Goal: Task Accomplishment & Management: Manage account settings

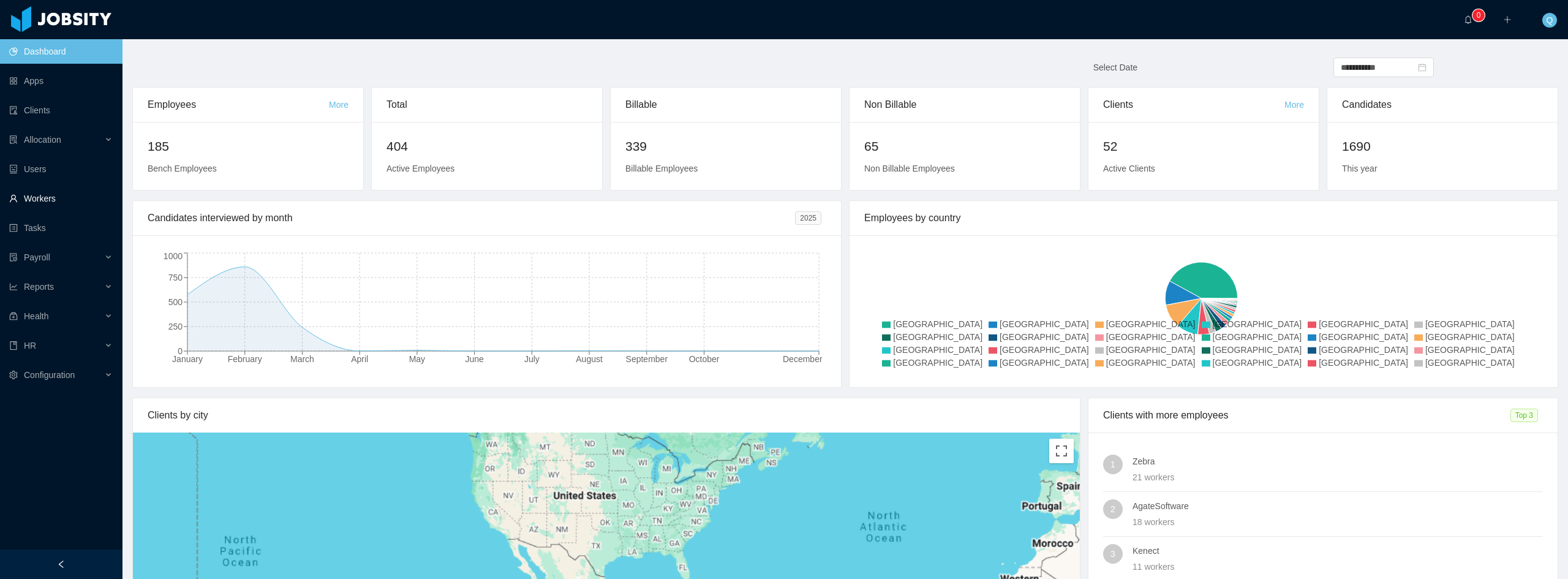
click at [51, 197] on link "Workers" at bounding box center [60, 198] width 103 height 24
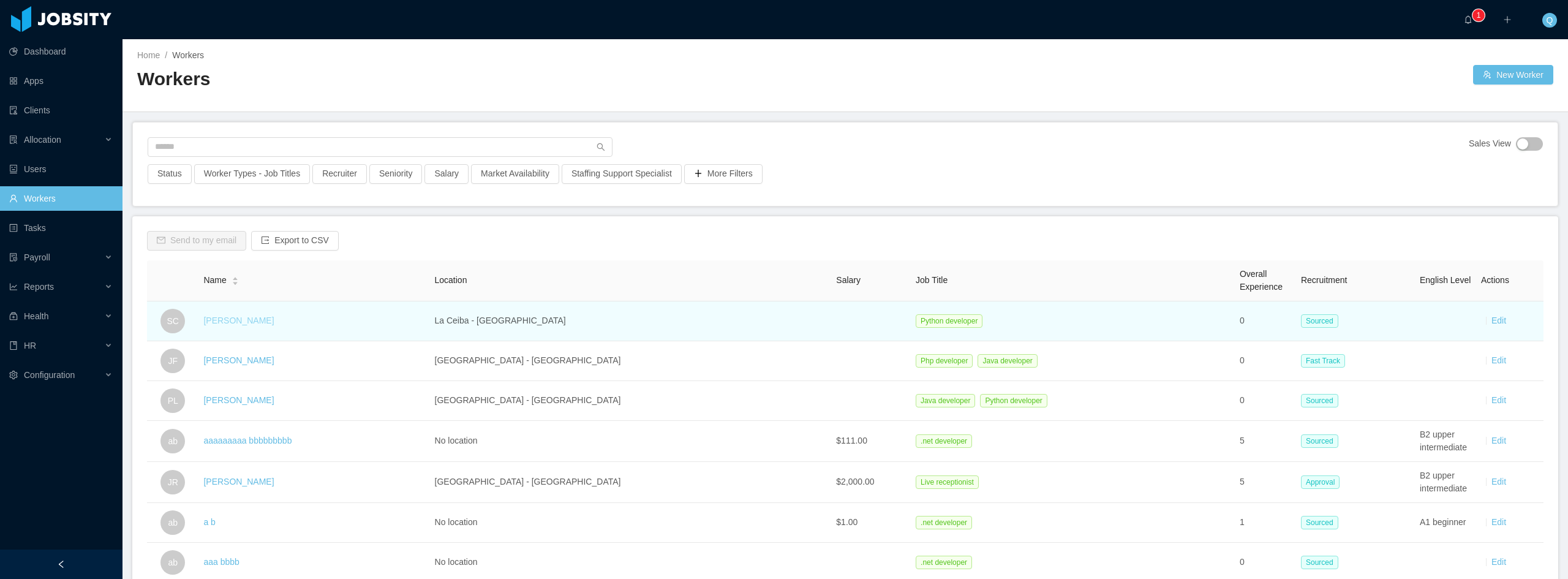
click at [274, 320] on link "[PERSON_NAME]" at bounding box center [238, 320] width 70 height 10
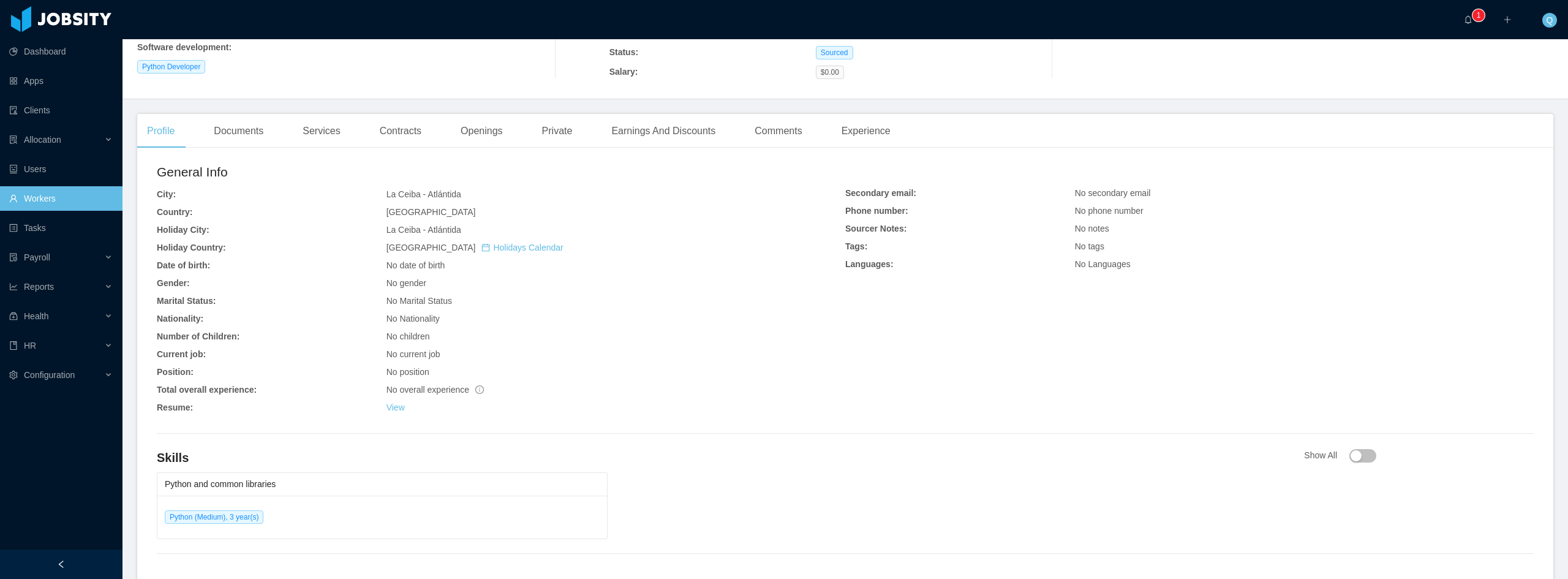
scroll to position [245, 0]
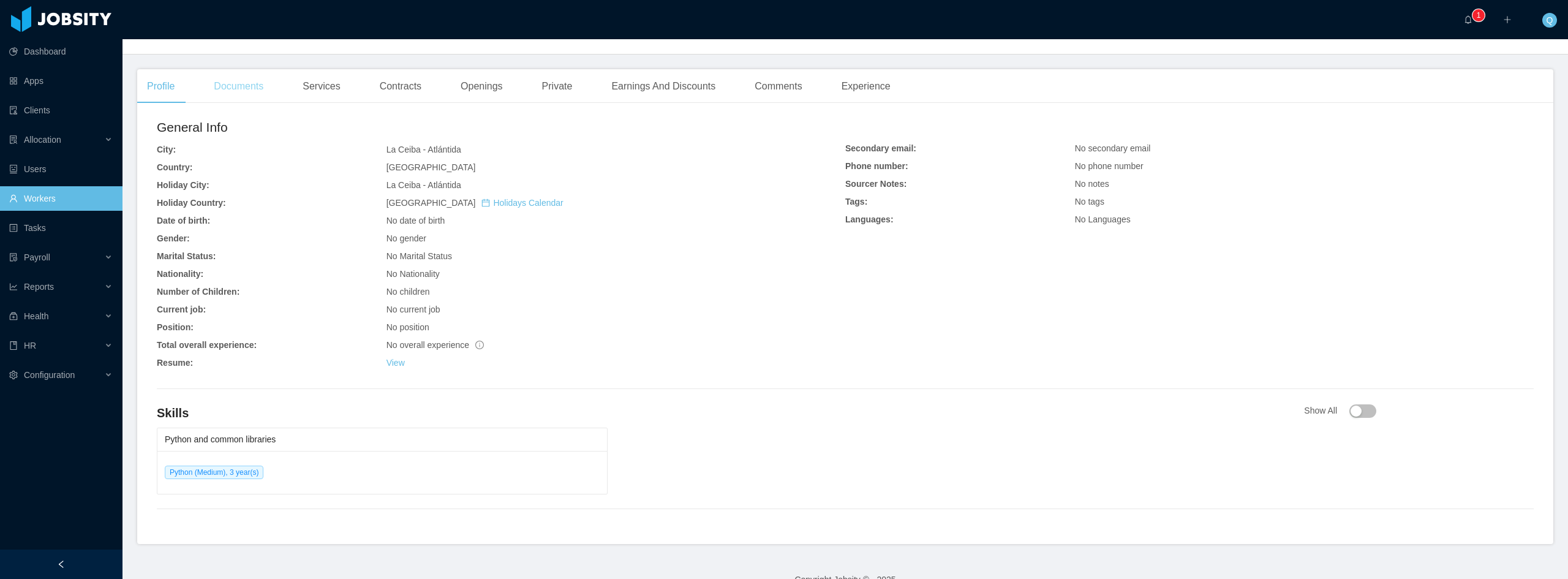
click at [223, 88] on div "Documents" at bounding box center [238, 86] width 69 height 34
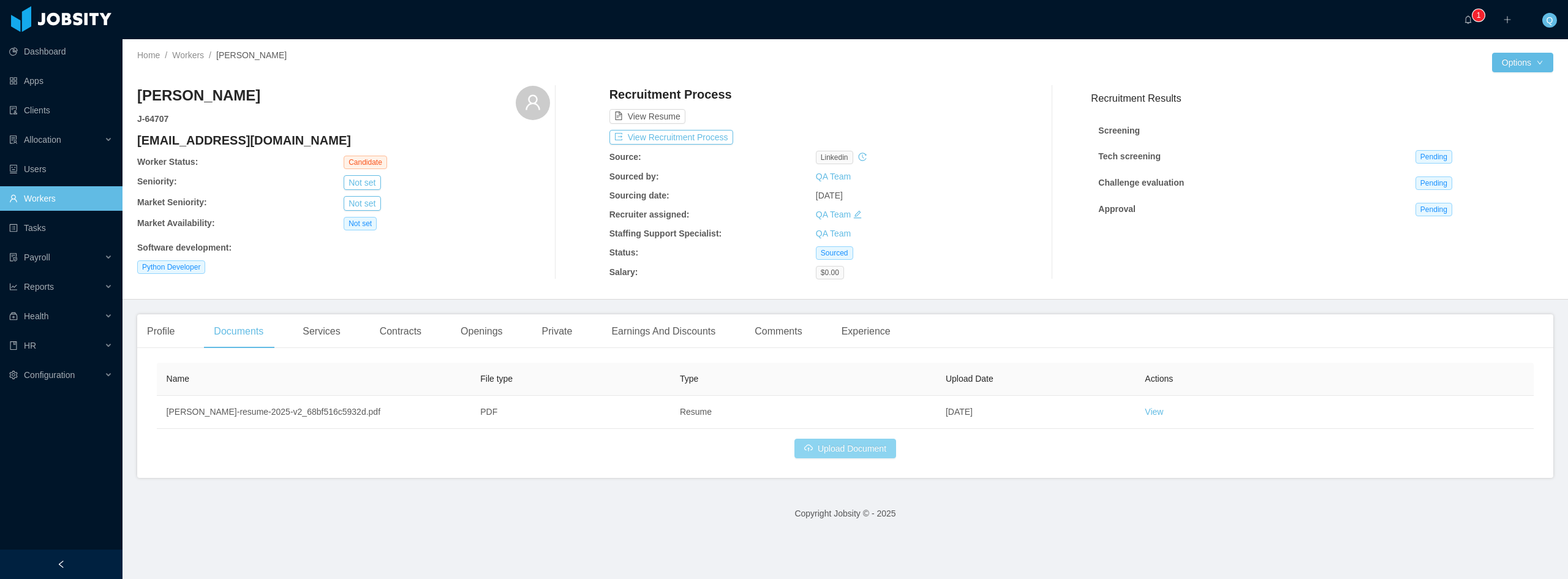
click at [858, 441] on button "Upload Document" at bounding box center [845, 449] width 102 height 20
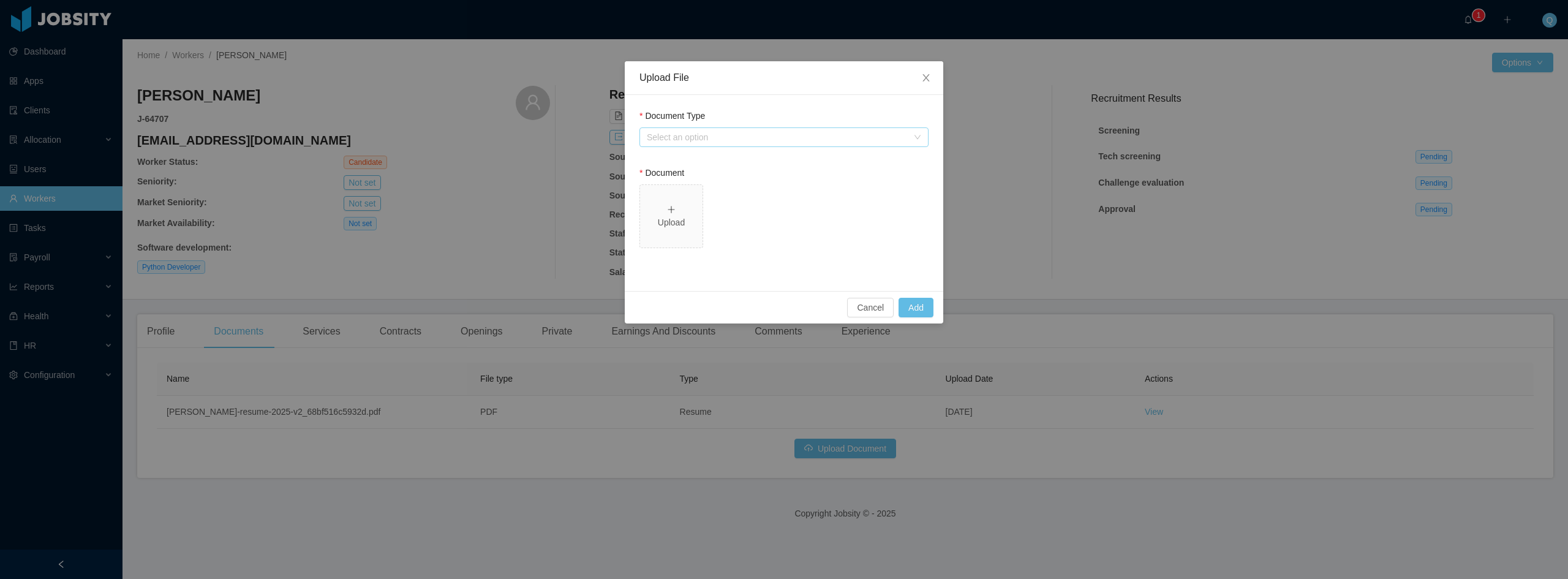
click at [743, 134] on div "Select an option" at bounding box center [777, 138] width 261 height 13
click at [690, 163] on li "Resume" at bounding box center [784, 162] width 290 height 20
click at [673, 209] on icon "icon: plus" at bounding box center [671, 209] width 6 height 1
click at [922, 308] on button "Add" at bounding box center [915, 307] width 35 height 20
